Goal: Find specific page/section: Find specific page/section

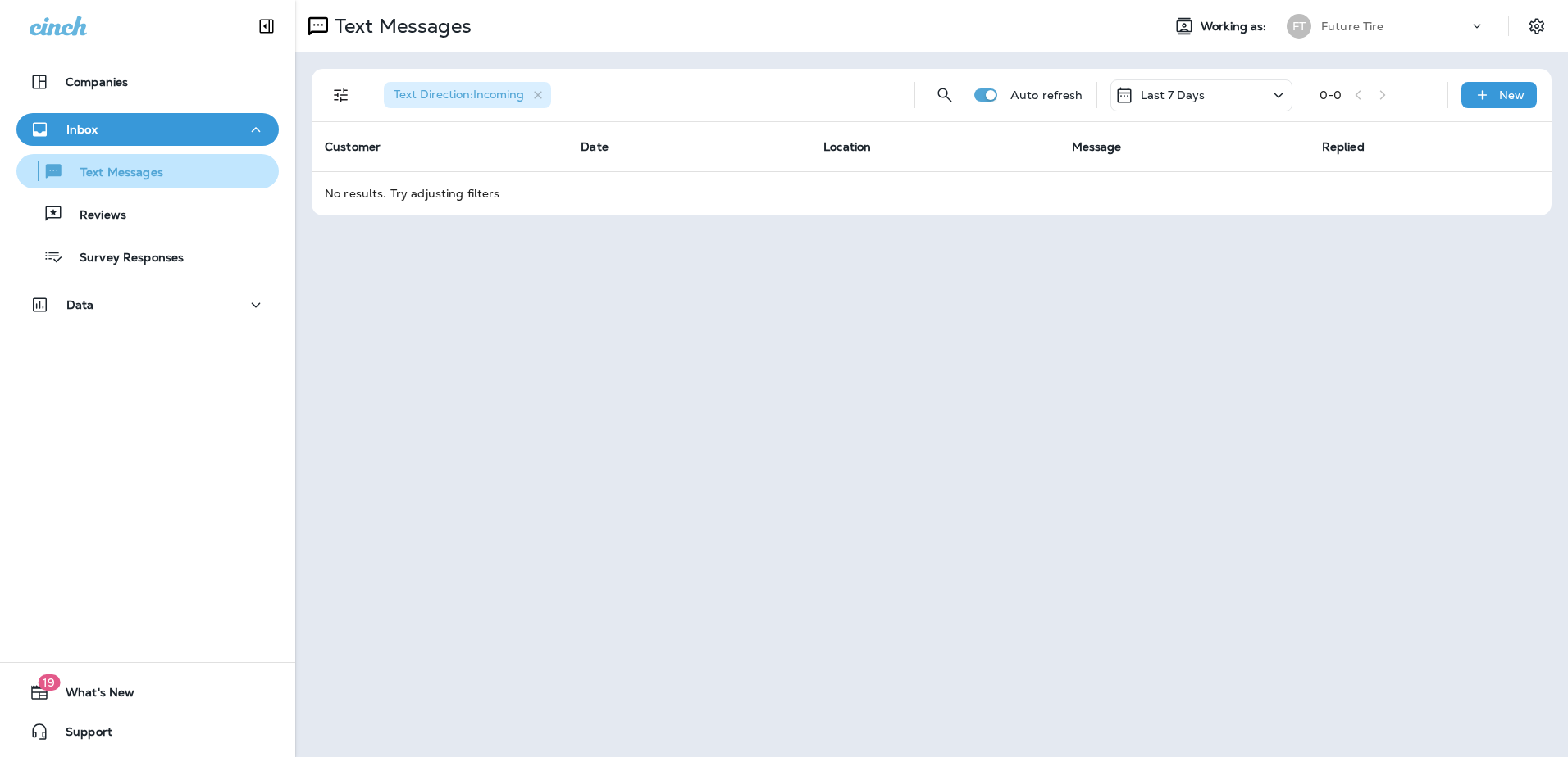
click at [158, 172] on p "Text Messages" at bounding box center [113, 173] width 99 height 16
click at [114, 175] on p "Text Messages" at bounding box center [113, 173] width 99 height 16
click at [106, 184] on button "Text Messages" at bounding box center [148, 171] width 263 height 34
click at [106, 180] on p "Text Messages" at bounding box center [113, 173] width 99 height 16
